Goal: Information Seeking & Learning: Learn about a topic

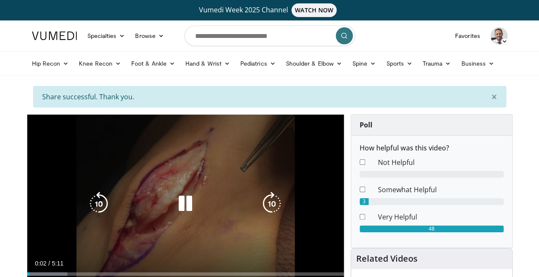
click at [179, 211] on icon "Video Player" at bounding box center [185, 204] width 24 height 24
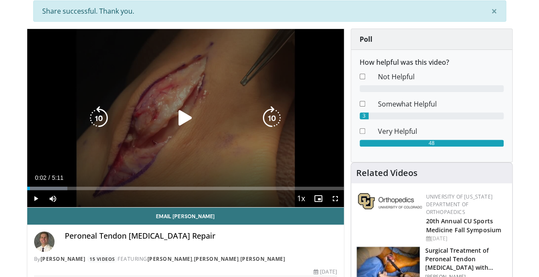
scroll to position [87, 0]
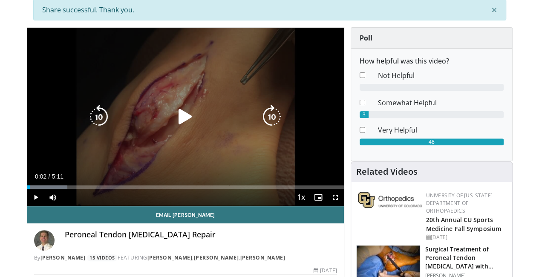
click at [178, 123] on icon "Video Player" at bounding box center [185, 117] width 24 height 24
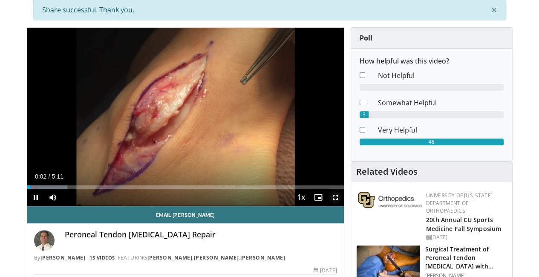
click at [344, 206] on span "Video Player" at bounding box center [335, 197] width 17 height 17
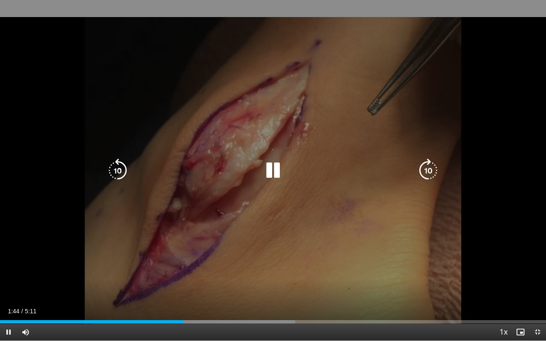
click at [427, 169] on icon "Video Player" at bounding box center [428, 171] width 24 height 24
click at [430, 168] on icon "Video Player" at bounding box center [428, 171] width 24 height 24
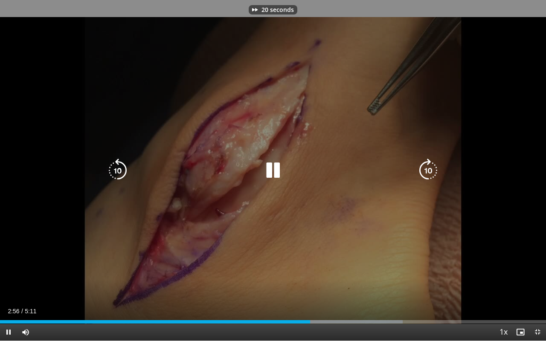
click at [430, 168] on icon "Video Player" at bounding box center [428, 171] width 24 height 24
click at [270, 167] on icon "Video Player" at bounding box center [273, 171] width 24 height 24
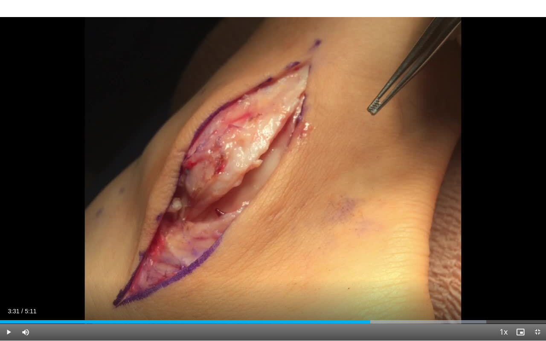
click at [260, 241] on div "50 seconds Tap to unmute" at bounding box center [273, 170] width 546 height 341
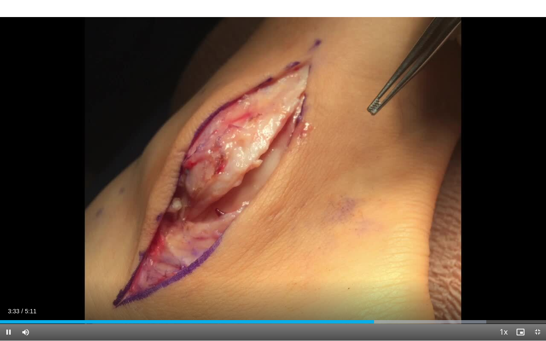
drag, startPoint x: 260, startPoint y: 241, endPoint x: 261, endPoint y: 251, distance: 9.4
click at [261, 251] on div "50 seconds Tap to unmute" at bounding box center [273, 170] width 546 height 341
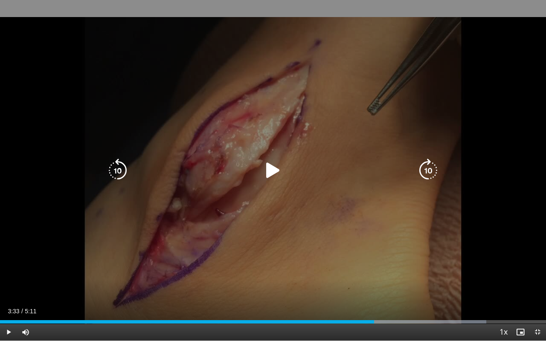
click at [261, 251] on div "50 seconds Tap to unmute" at bounding box center [273, 170] width 546 height 341
click at [274, 167] on icon "Video Player" at bounding box center [273, 171] width 24 height 24
click at [270, 170] on icon "Video Player" at bounding box center [273, 171] width 24 height 24
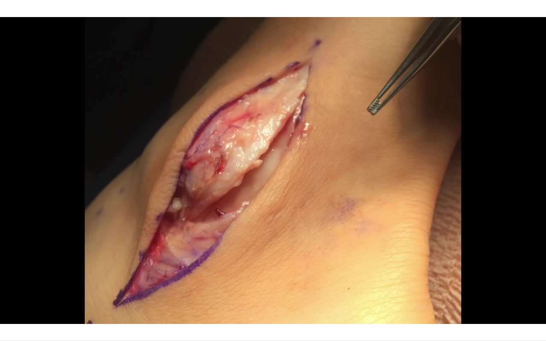
click at [270, 170] on div "50 seconds Tap to unmute" at bounding box center [273, 170] width 546 height 341
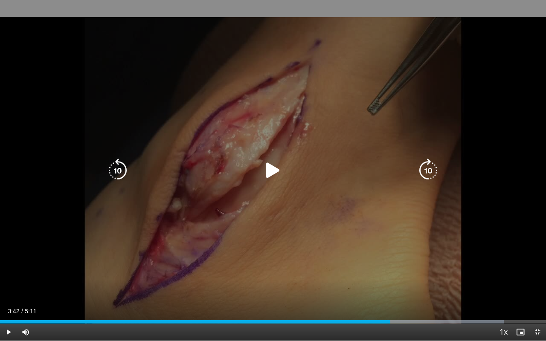
click at [428, 161] on icon "Video Player" at bounding box center [428, 171] width 24 height 24
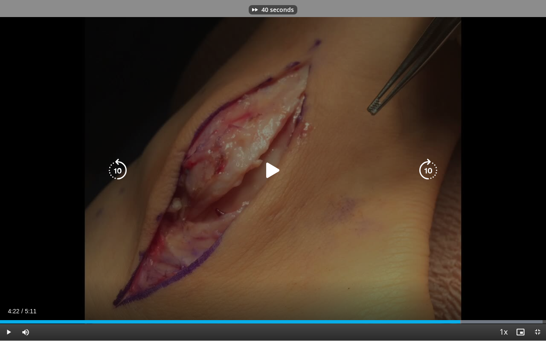
click at [428, 161] on icon "Video Player" at bounding box center [428, 171] width 24 height 24
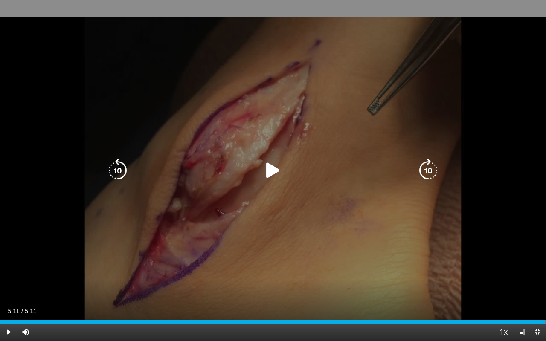
click at [334, 143] on div "80 seconds Tap to unmute" at bounding box center [273, 170] width 546 height 341
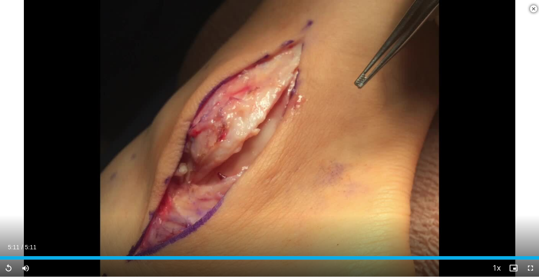
scroll to position [198, 0]
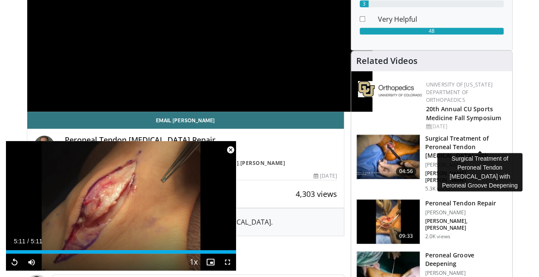
click at [460, 139] on h3 "Surgical Treatment of Peroneal Tendon [MEDICAL_DATA] with Peroneal Groo…" at bounding box center [466, 147] width 82 height 26
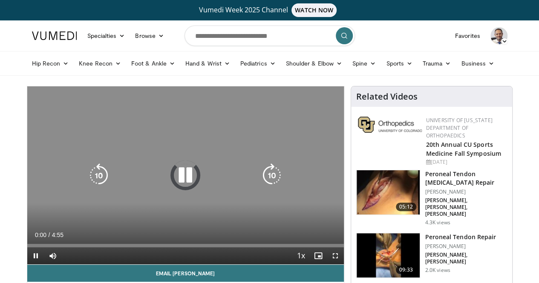
click at [181, 179] on icon "Video Player" at bounding box center [185, 176] width 24 height 24
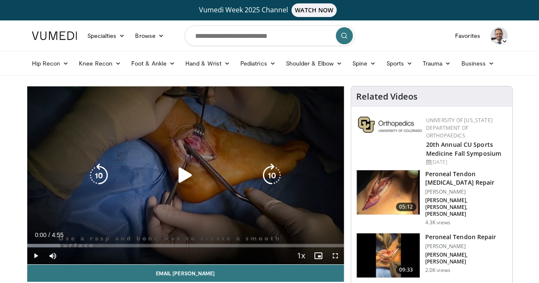
click at [178, 184] on icon "Video Player" at bounding box center [185, 176] width 24 height 24
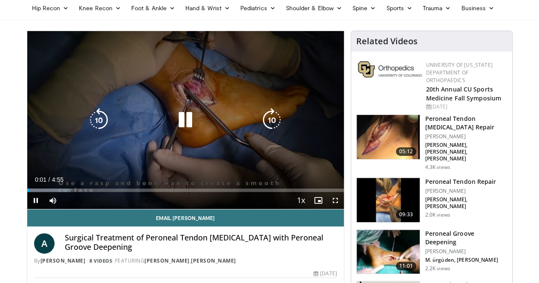
scroll to position [56, 0]
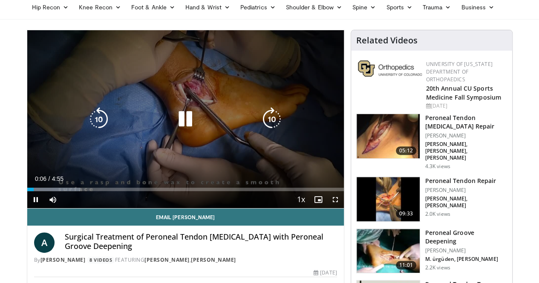
click at [277, 131] on icon "Video Player" at bounding box center [272, 119] width 24 height 24
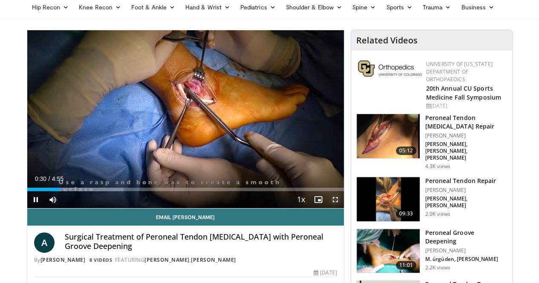
click at [342, 208] on span "Video Player" at bounding box center [335, 199] width 17 height 17
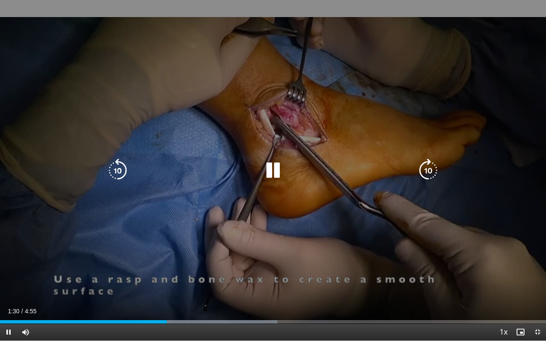
click at [430, 168] on icon "Video Player" at bounding box center [428, 171] width 24 height 24
click at [277, 168] on icon "Video Player" at bounding box center [273, 171] width 24 height 24
click at [272, 171] on icon "Video Player" at bounding box center [273, 171] width 24 height 24
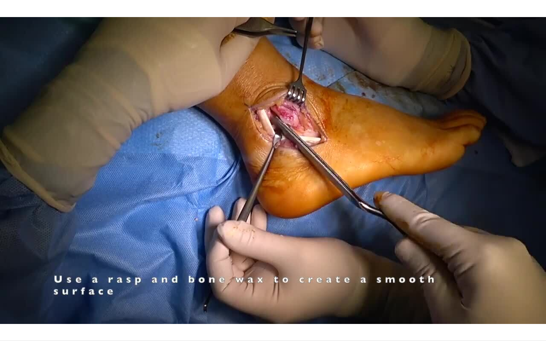
click at [272, 171] on div "20 seconds Tap to unmute" at bounding box center [273, 170] width 546 height 341
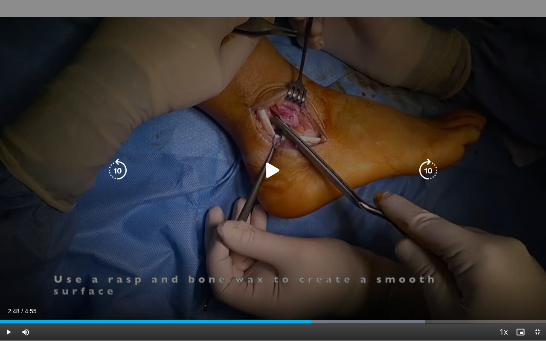
click at [398, 32] on div "20 seconds Tap to unmute" at bounding box center [273, 170] width 546 height 341
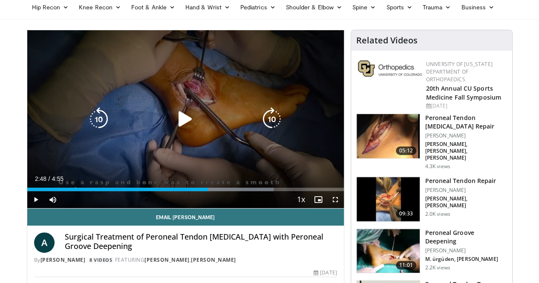
click at [178, 127] on icon "Video Player" at bounding box center [185, 119] width 24 height 24
click at [87, 123] on icon "Video Player" at bounding box center [99, 119] width 24 height 24
click at [87, 124] on icon "Video Player" at bounding box center [99, 119] width 24 height 24
click at [87, 128] on icon "Video Player" at bounding box center [99, 119] width 24 height 24
drag, startPoint x: 343, startPoint y: 214, endPoint x: 343, endPoint y: 251, distance: 37.1
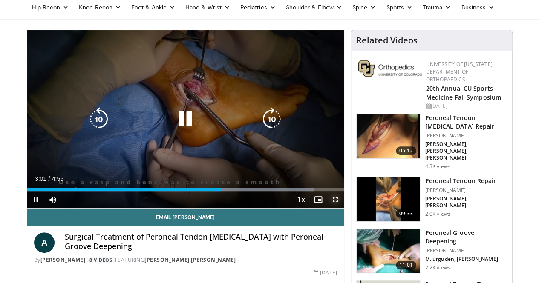
click at [343, 208] on span "Video Player" at bounding box center [335, 199] width 17 height 17
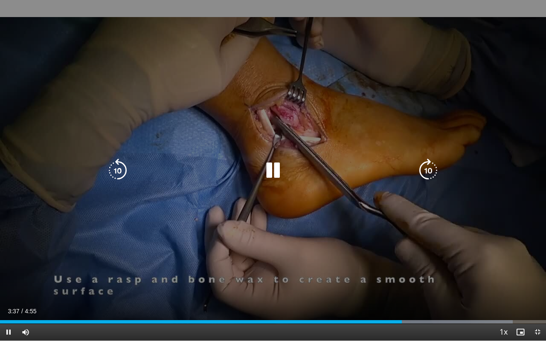
click at [120, 174] on icon "Video Player" at bounding box center [118, 171] width 24 height 24
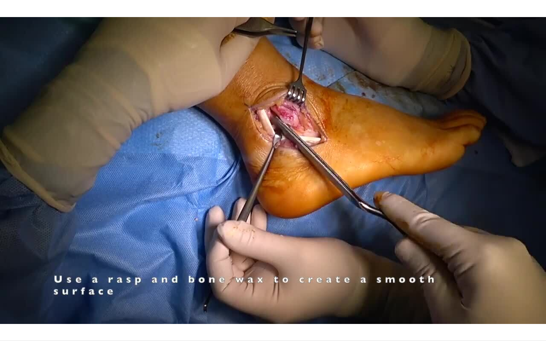
click at [120, 174] on div "20 seconds Tap to unmute" at bounding box center [273, 170] width 546 height 341
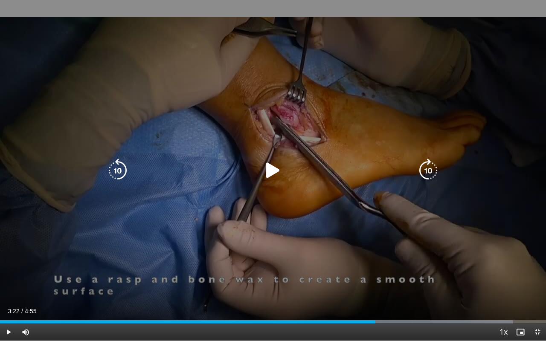
click at [118, 167] on icon "Video Player" at bounding box center [118, 171] width 24 height 24
click at [270, 170] on icon "Video Player" at bounding box center [273, 171] width 24 height 24
click at [263, 176] on icon "Video Player" at bounding box center [273, 171] width 24 height 24
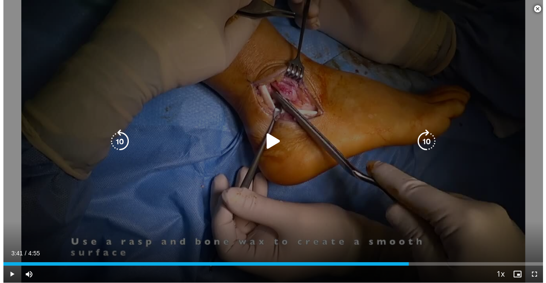
scroll to position [303, 0]
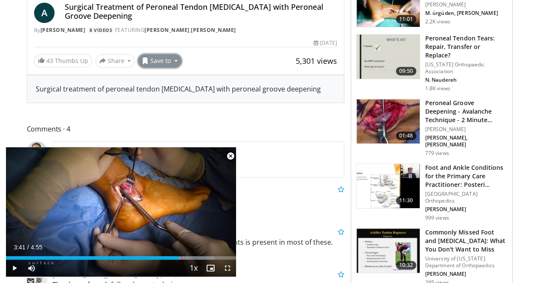
click at [153, 57] on button "Save to" at bounding box center [159, 61] width 43 height 14
click at [192, 55] on div "43 Thumbs Up Share Surgical Treatment of Per... × Enter one or more e-mail addr…" at bounding box center [185, 61] width 303 height 14
click at [95, 60] on button "Share" at bounding box center [115, 61] width 40 height 14
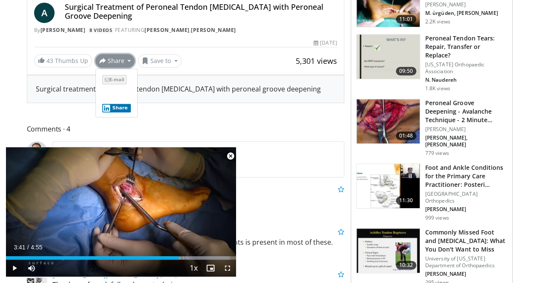
click at [102, 81] on span "E-mail" at bounding box center [114, 79] width 24 height 9
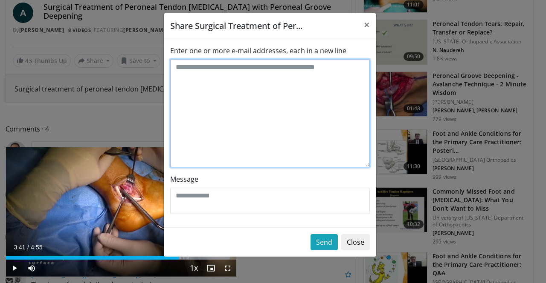
click at [182, 77] on textarea "Enter one or more e-mail addresses, each in a new line" at bounding box center [269, 113] width 199 height 108
type textarea "**********"
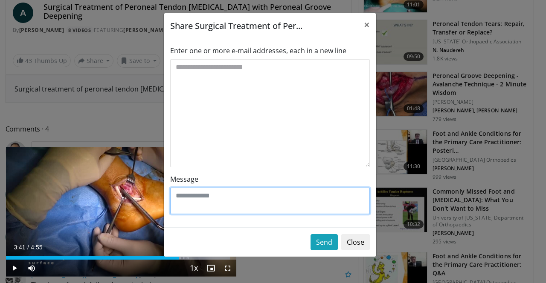
click at [197, 196] on textarea "Message" at bounding box center [269, 201] width 199 height 26
type textarea "**********"
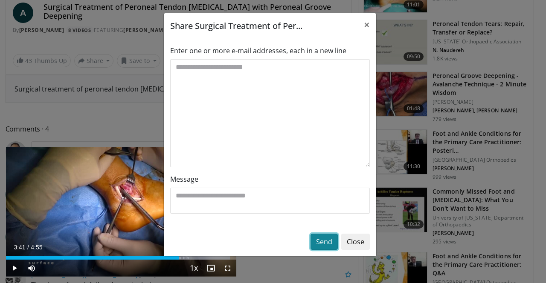
click at [329, 242] on button "Send" at bounding box center [323, 242] width 27 height 16
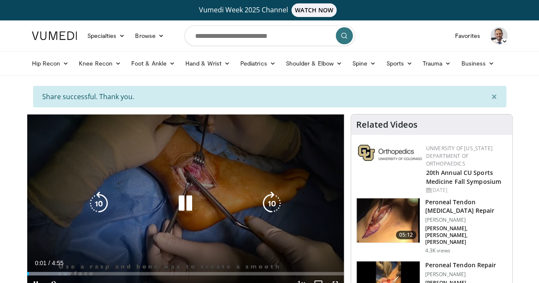
click at [176, 202] on icon "Video Player" at bounding box center [185, 204] width 24 height 24
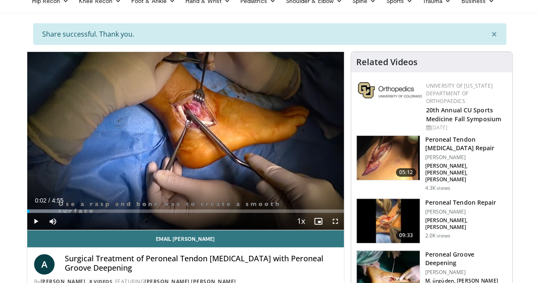
scroll to position [63, 0]
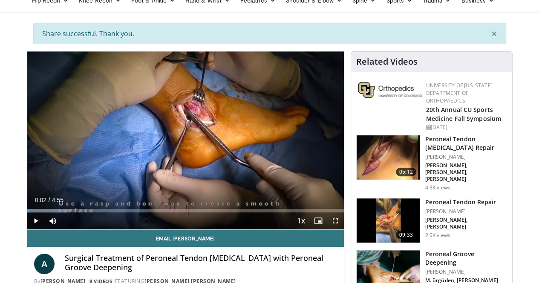
click at [462, 135] on h3 "Peroneal Tendon [MEDICAL_DATA] Repair" at bounding box center [466, 143] width 82 height 17
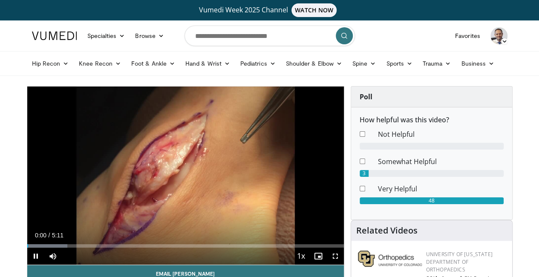
click at [462, 131] on dd "Not Helpful" at bounding box center [441, 134] width 139 height 10
click at [343, 265] on span "Video Player" at bounding box center [335, 256] width 17 height 17
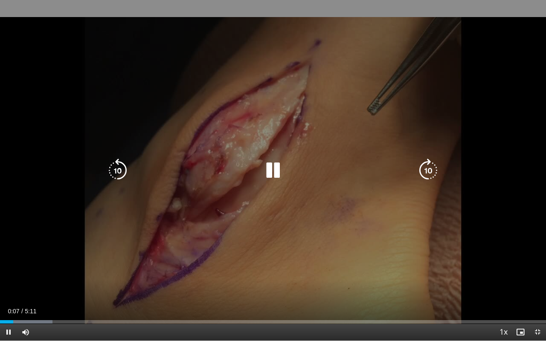
click at [422, 176] on icon "Video Player" at bounding box center [428, 171] width 24 height 24
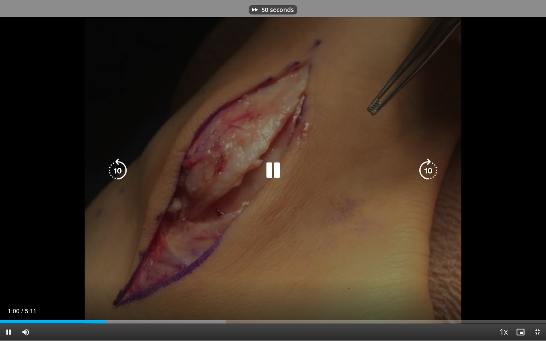
click at [422, 176] on icon "Video Player" at bounding box center [428, 171] width 24 height 24
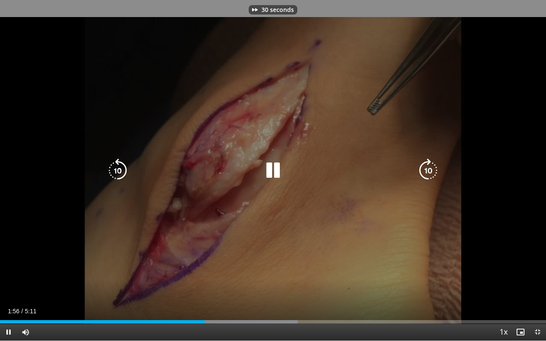
click at [422, 176] on icon "Video Player" at bounding box center [428, 171] width 24 height 24
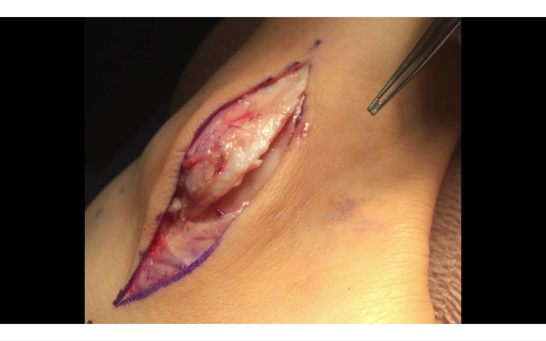
click at [422, 176] on div "80 seconds Tap to unmute" at bounding box center [273, 170] width 546 height 341
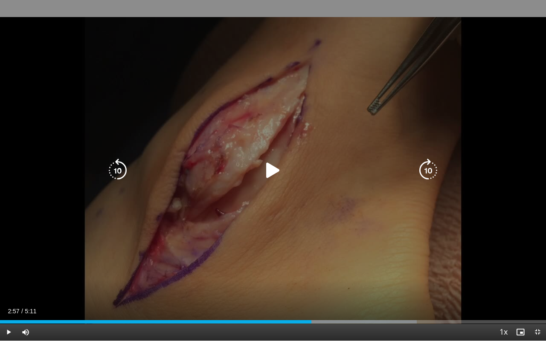
click at [433, 167] on icon "Video Player" at bounding box center [428, 171] width 24 height 24
click at [270, 167] on icon "Video Player" at bounding box center [273, 171] width 24 height 24
click at [273, 171] on icon "Video Player" at bounding box center [273, 171] width 24 height 24
